Goal: Transaction & Acquisition: Subscribe to service/newsletter

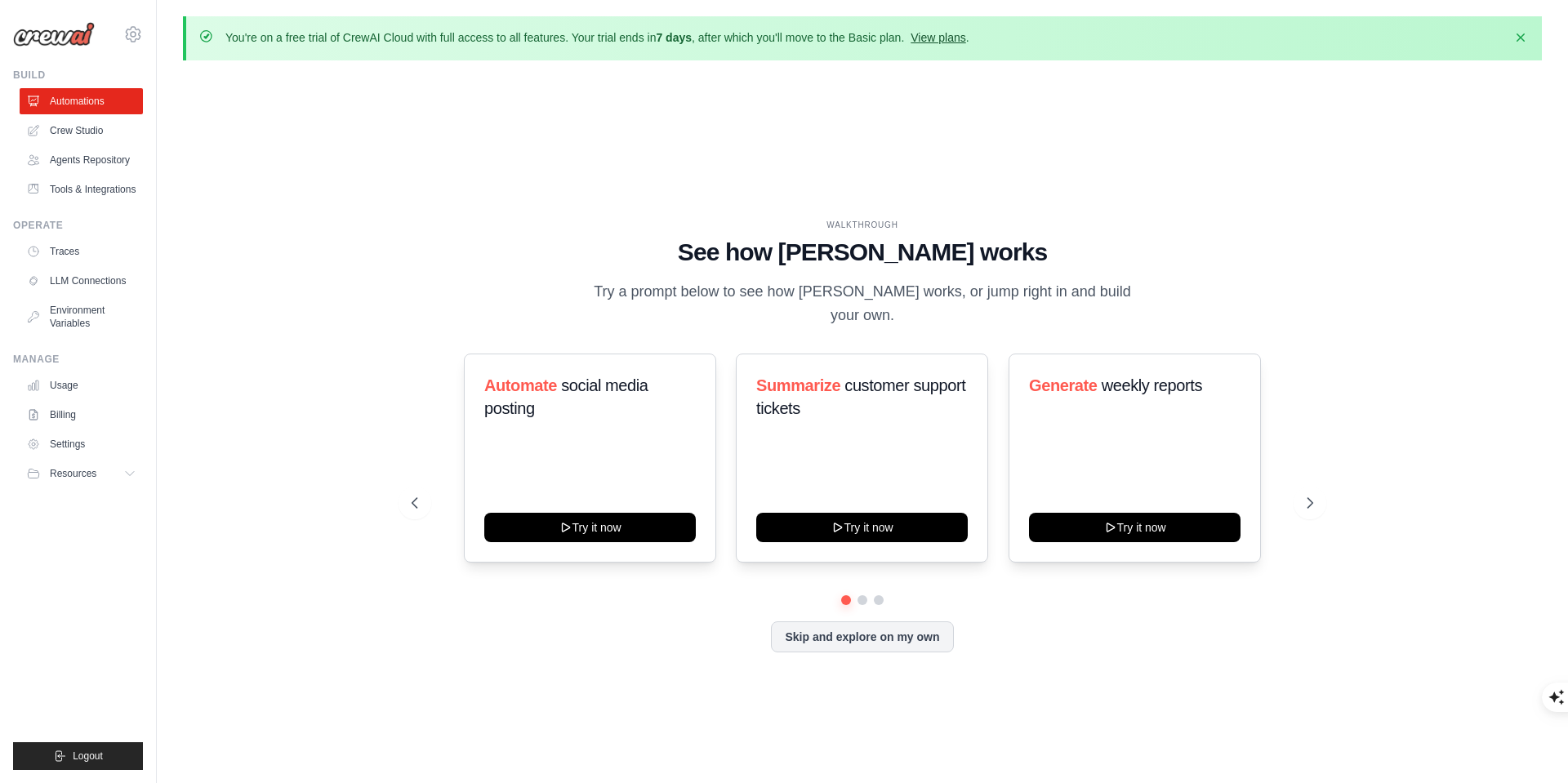
click at [950, 34] on link "View plans" at bounding box center [938, 37] width 55 height 13
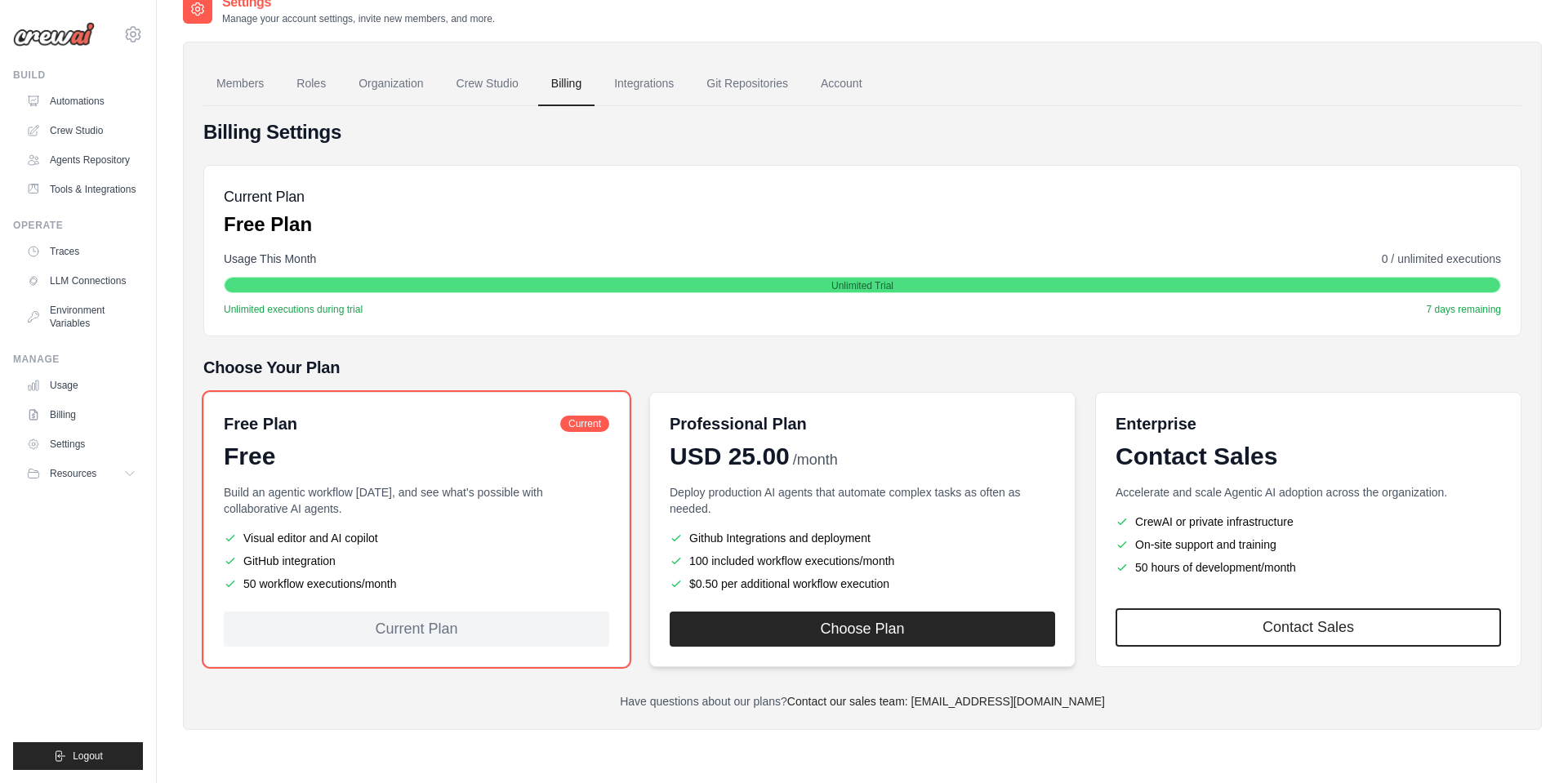
scroll to position [89, 0]
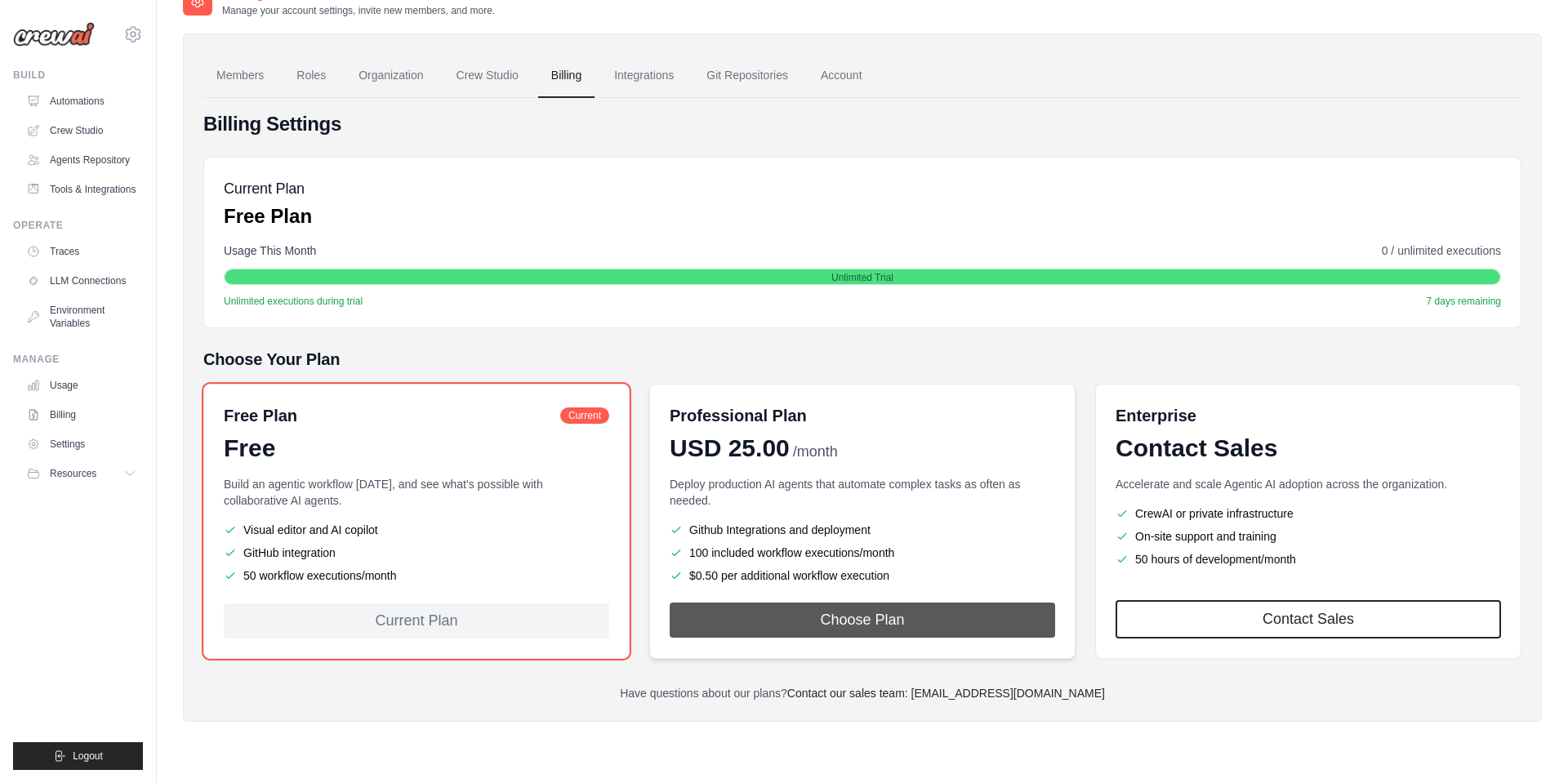
click at [884, 618] on button "Choose Plan" at bounding box center [862, 620] width 385 height 35
click at [871, 617] on button "Choose Plan" at bounding box center [862, 620] width 385 height 35
